Goal: Information Seeking & Learning: Check status

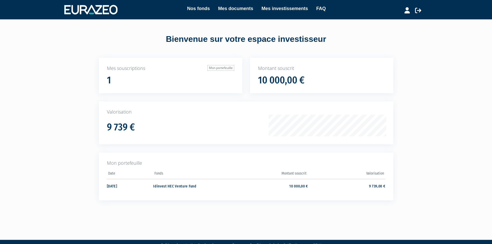
click at [366, 189] on td "9 739,00 €" at bounding box center [346, 186] width 77 height 14
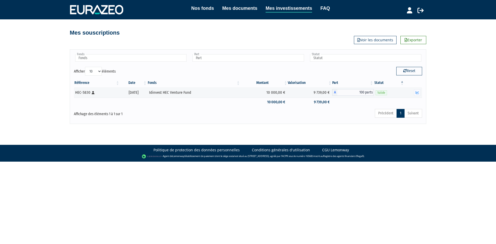
click at [418, 94] on icon "button" at bounding box center [417, 92] width 3 height 3
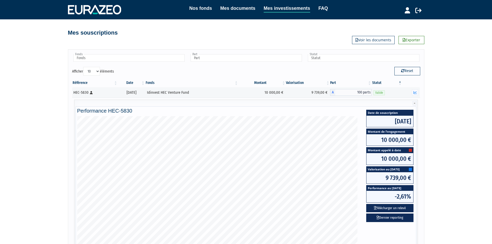
click at [377, 217] on icon at bounding box center [378, 217] width 3 height 3
